Goal: Task Accomplishment & Management: Complete application form

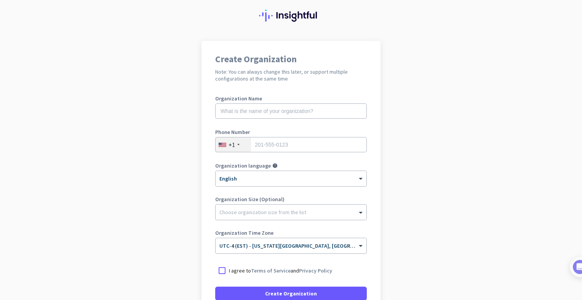
scroll to position [22, 0]
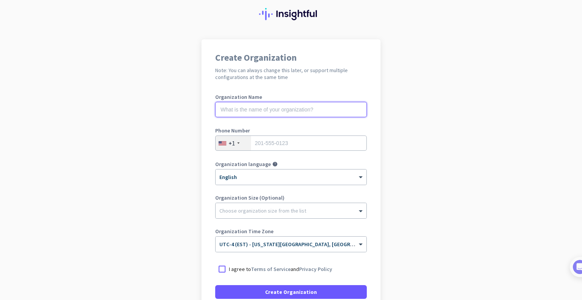
click at [309, 114] on input "text" at bounding box center [291, 109] width 152 height 15
click at [405, 113] on app-onboarding-organization "Create Organization Note: You can always change this later, or support multiple…" at bounding box center [291, 204] width 582 height 330
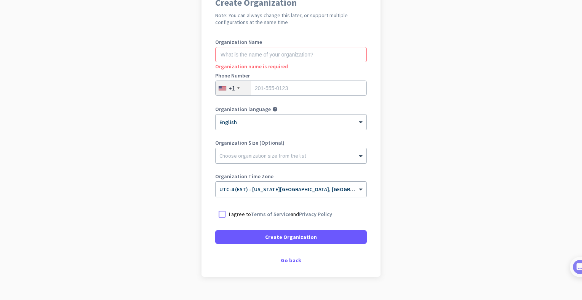
scroll to position [75, 0]
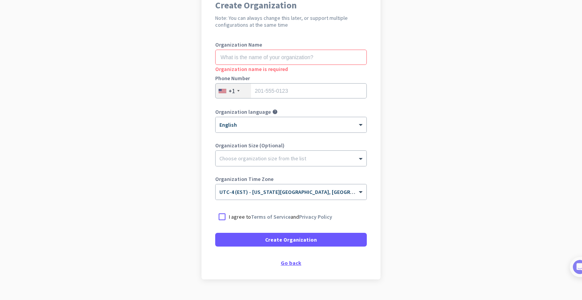
click at [285, 263] on div "Go back" at bounding box center [291, 262] width 152 height 5
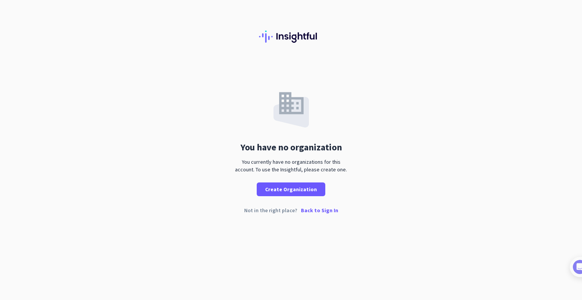
click at [314, 210] on p "Back to Sign In" at bounding box center [319, 209] width 37 height 5
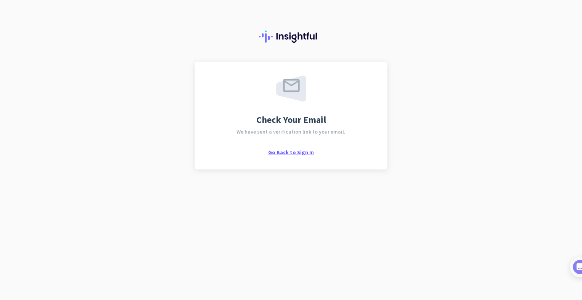
click at [285, 152] on span "Go Back to Sign In" at bounding box center [291, 152] width 46 height 7
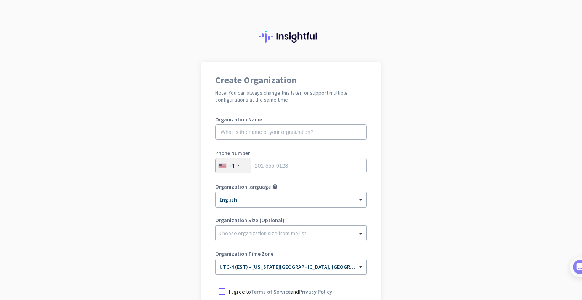
scroll to position [92, 0]
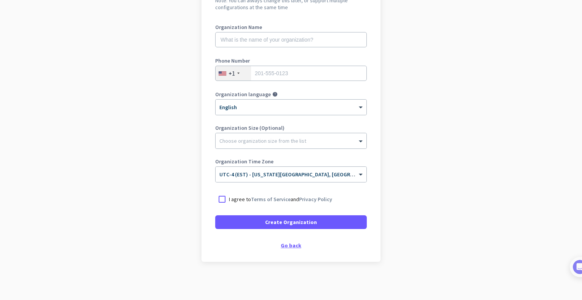
click at [292, 242] on div "Go back" at bounding box center [291, 244] width 152 height 5
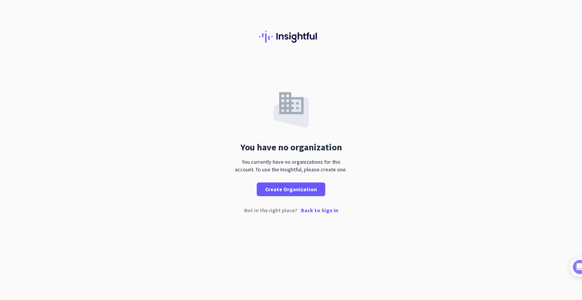
click at [319, 208] on p "Back to Sign In" at bounding box center [319, 209] width 37 height 5
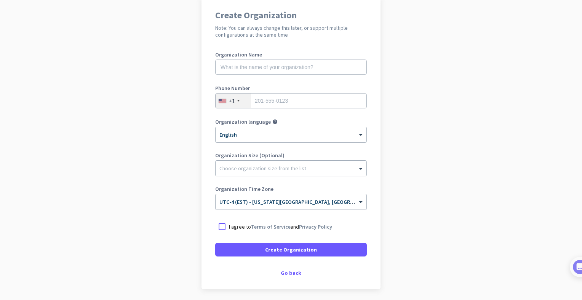
scroll to position [66, 0]
click at [295, 270] on div "Go back" at bounding box center [291, 271] width 152 height 5
